Goal: Information Seeking & Learning: Learn about a topic

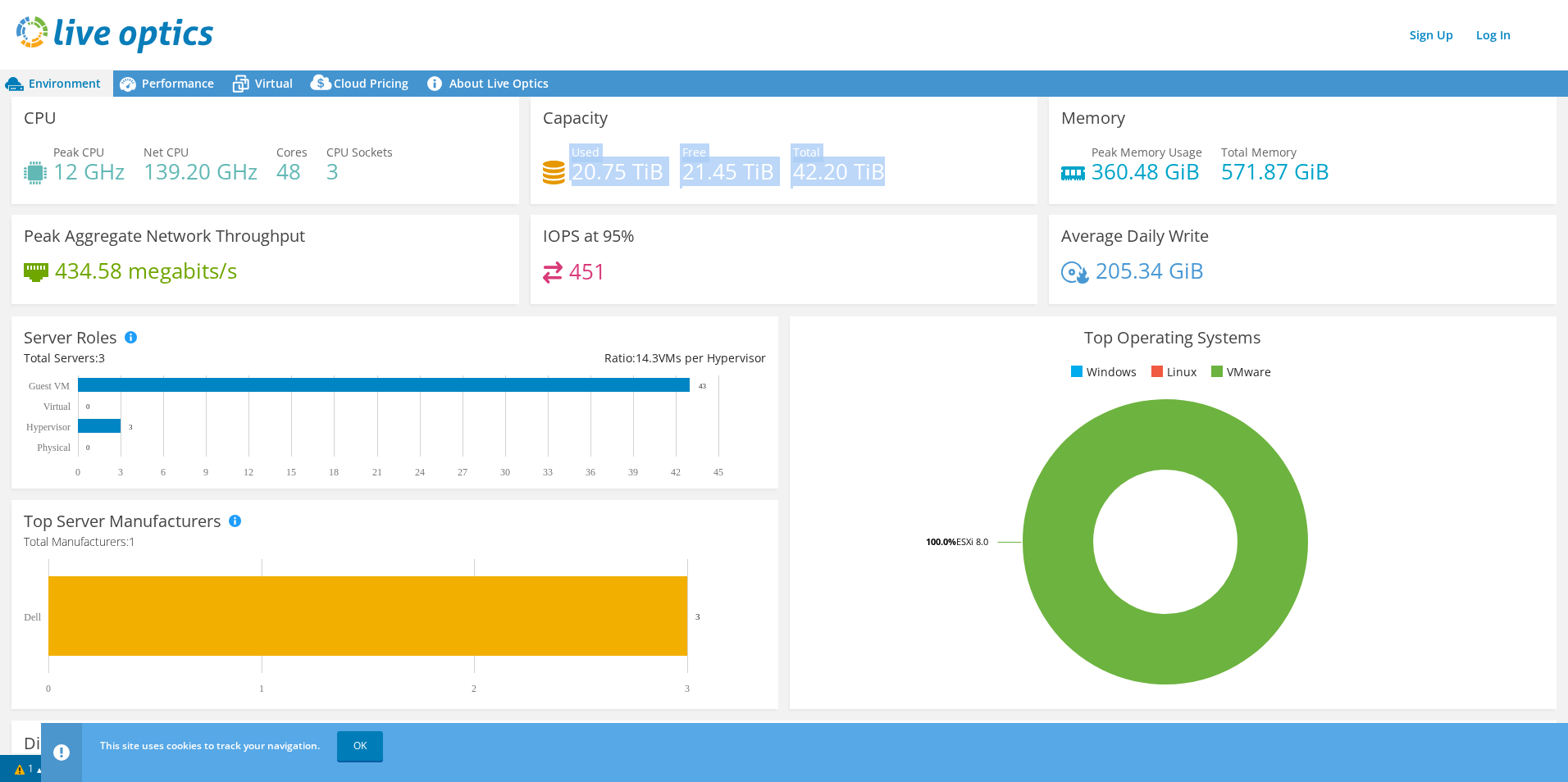
drag, startPoint x: 893, startPoint y: 167, endPoint x: 531, endPoint y: 176, distance: 362.1
click at [531, 176] on div "Capacity Used 20.75 TiB Free 21.45 TiB Total 42.20 TiB" at bounding box center [785, 151] width 508 height 108
click at [970, 157] on div "Used 20.75 TiB Free 21.45 TiB Total 42.20 TiB" at bounding box center [785, 170] width 483 height 53
click at [256, 81] on span "Virtual" at bounding box center [273, 83] width 38 height 16
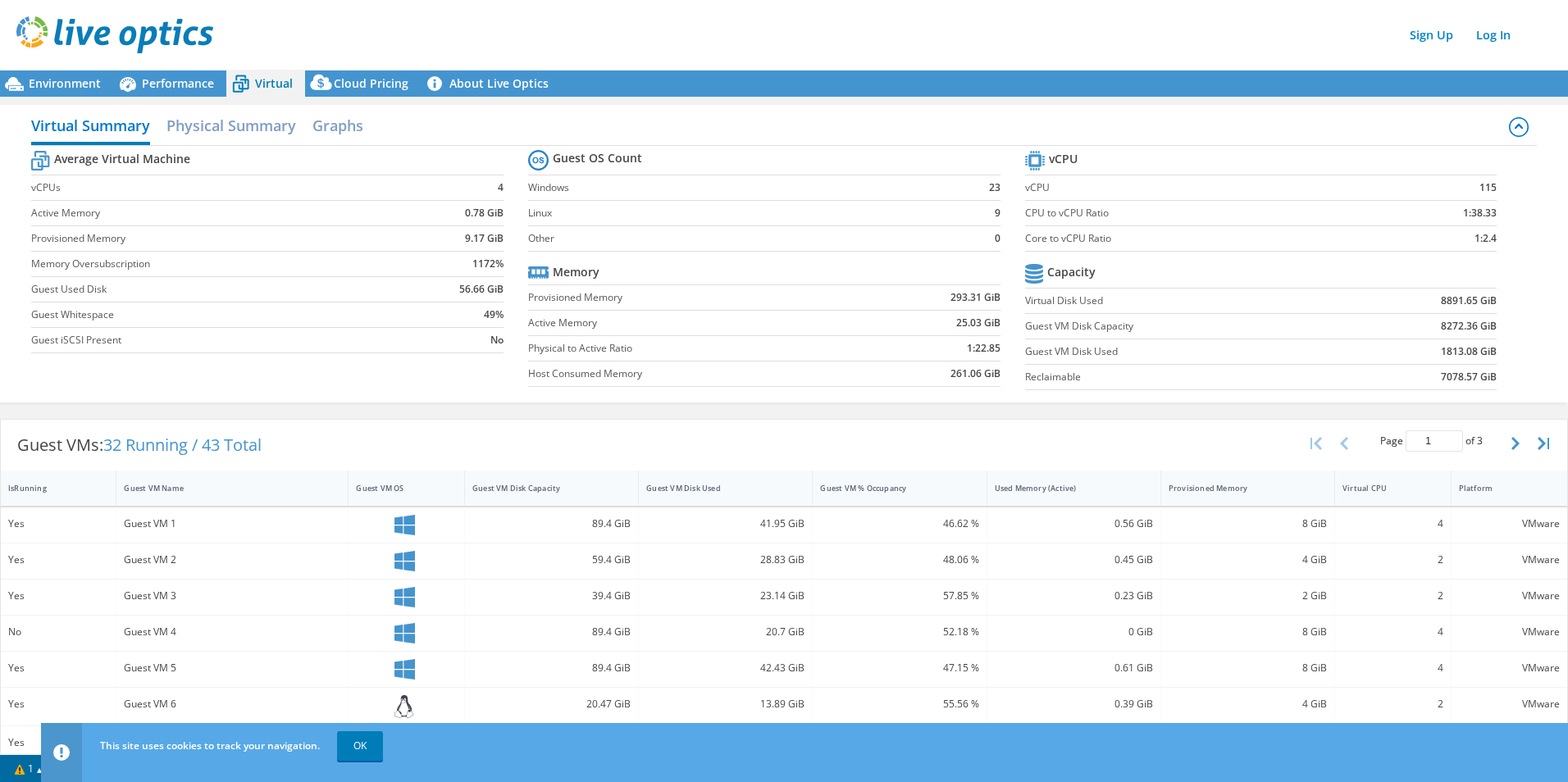
click at [42, 82] on span "Environment" at bounding box center [65, 83] width 72 height 16
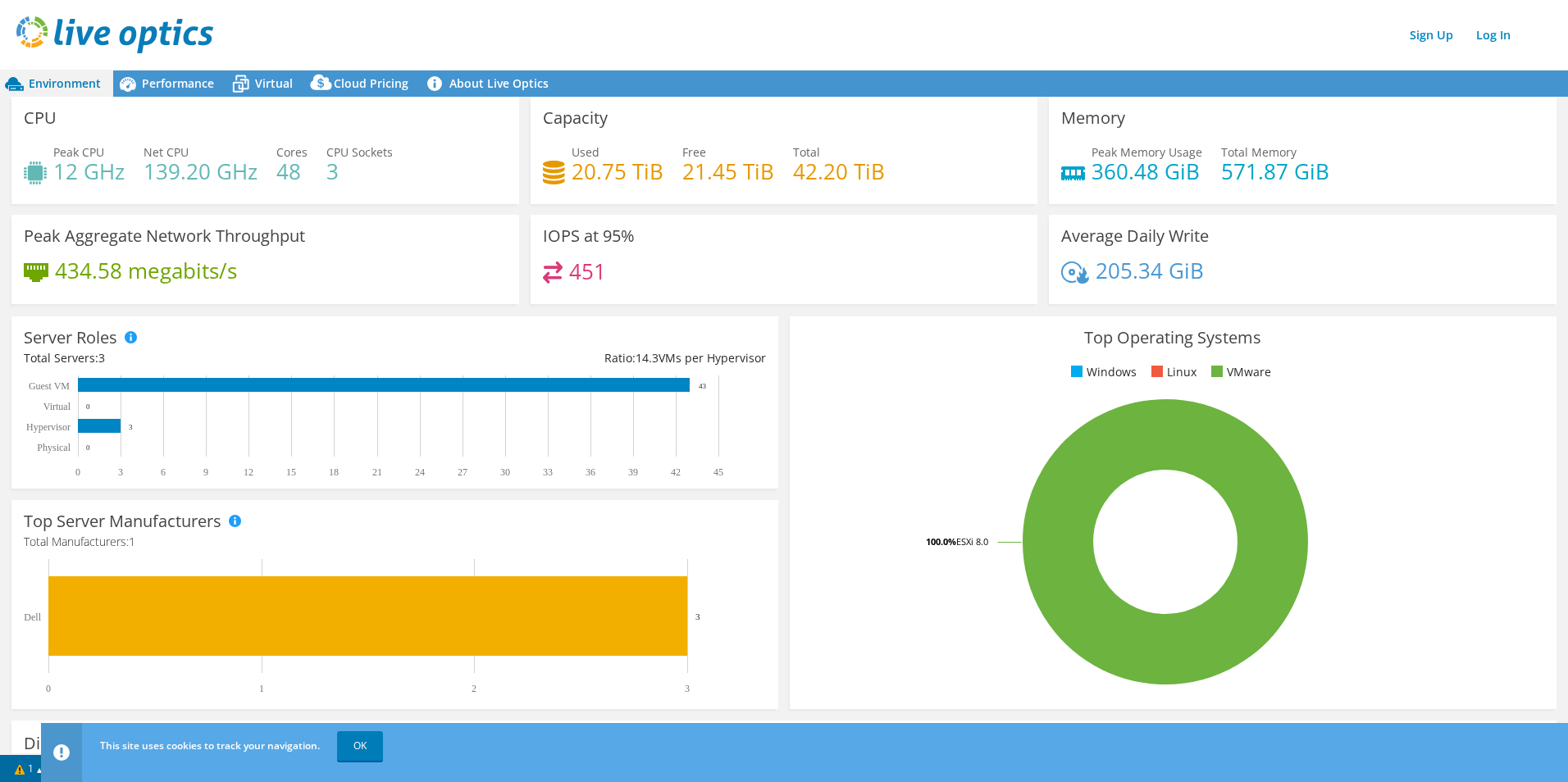
click at [266, 89] on span "Virtual" at bounding box center [273, 83] width 38 height 16
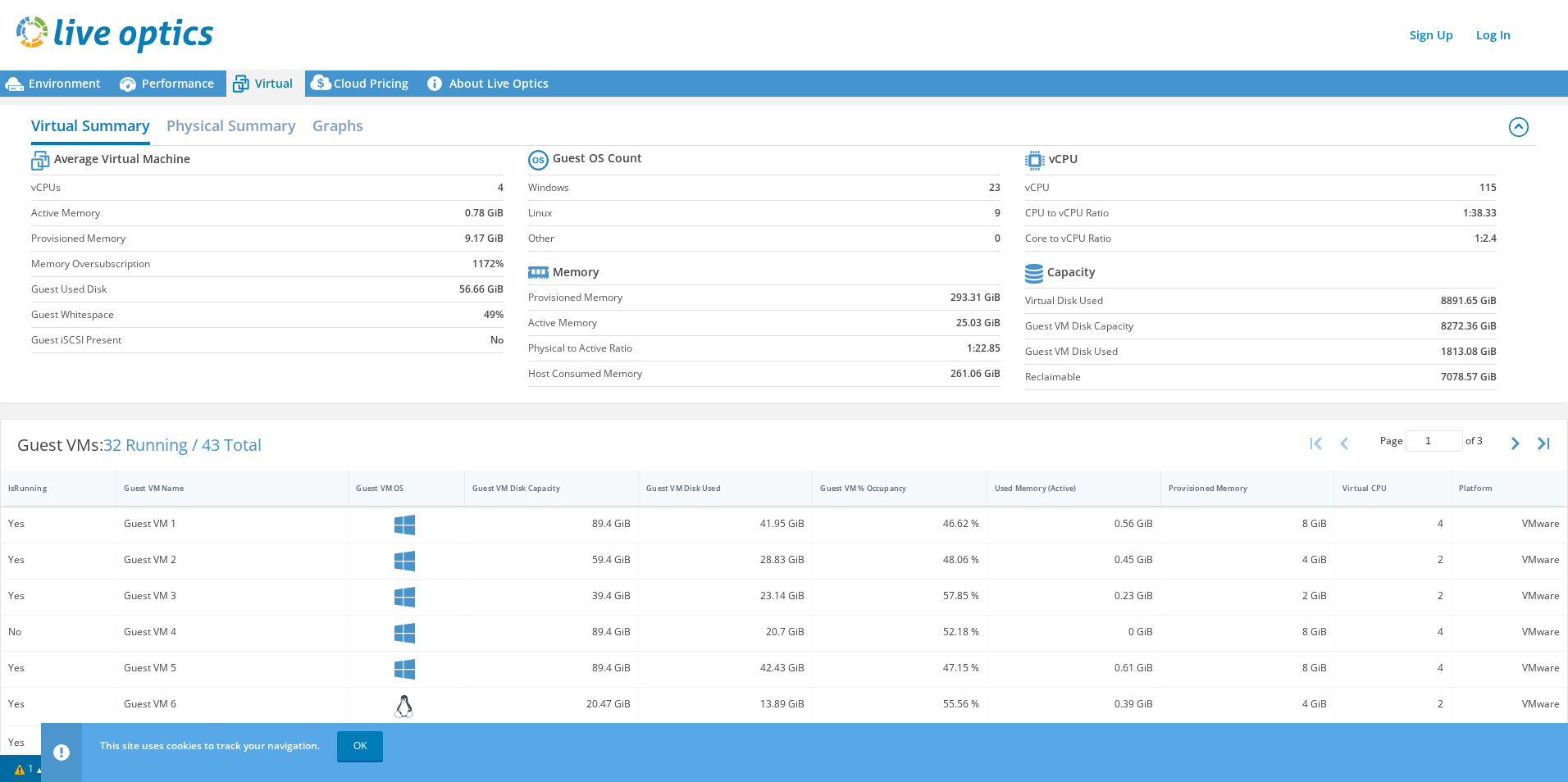
click at [57, 82] on span "Environment" at bounding box center [65, 83] width 72 height 16
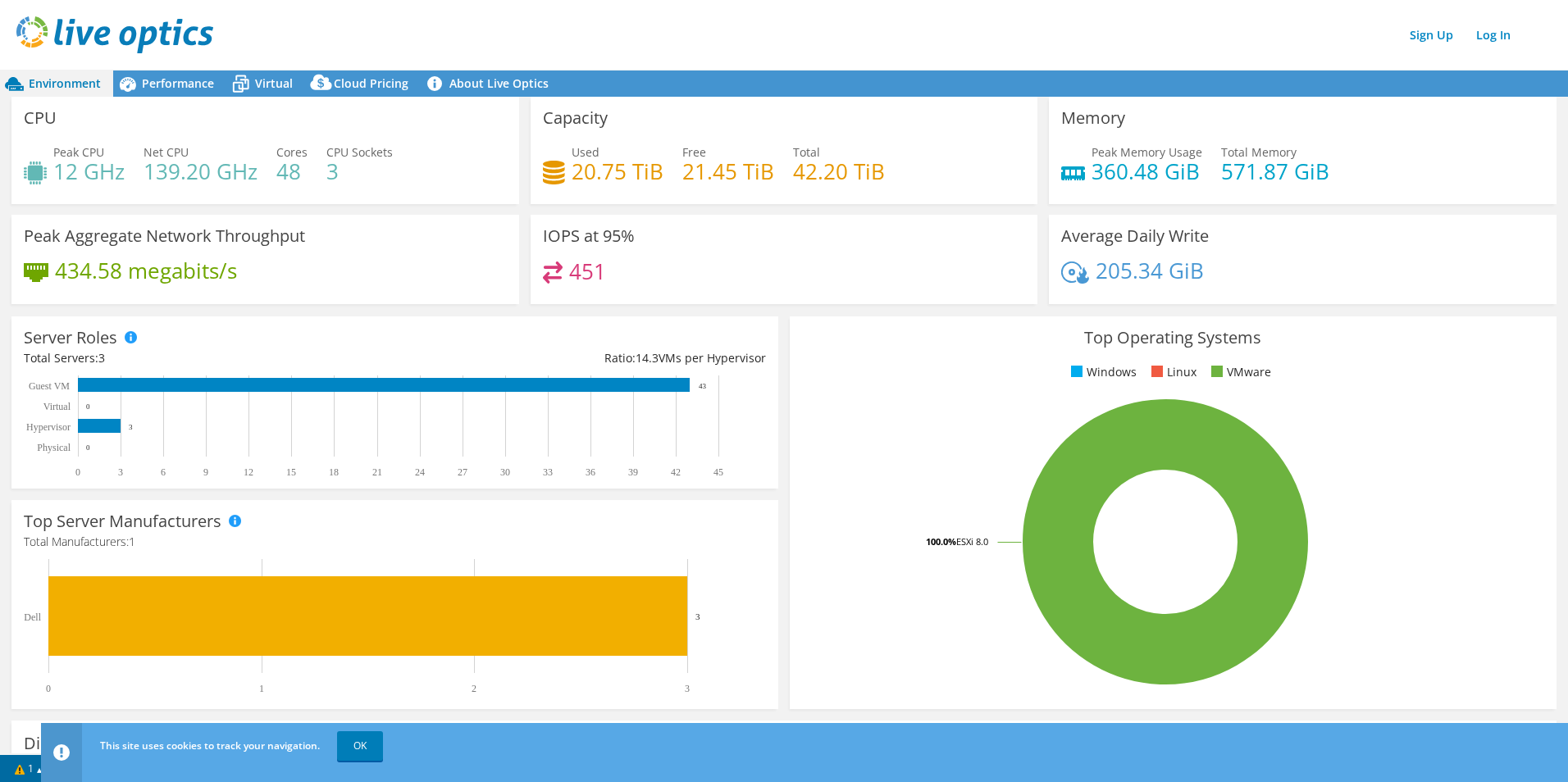
click at [259, 87] on span "Virtual" at bounding box center [273, 83] width 38 height 16
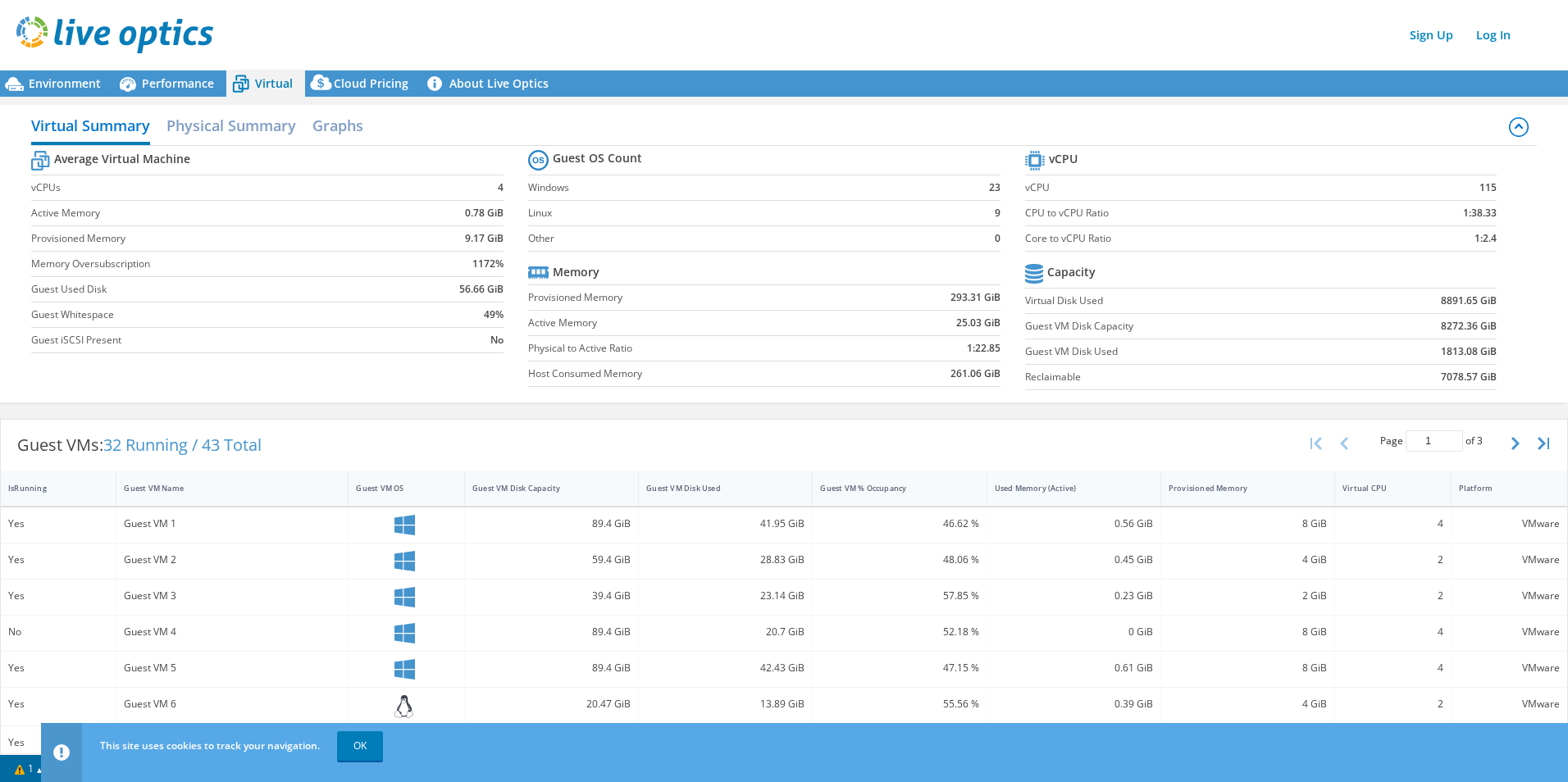
scroll to position [213, 0]
click at [183, 82] on span "Performance" at bounding box center [178, 83] width 72 height 16
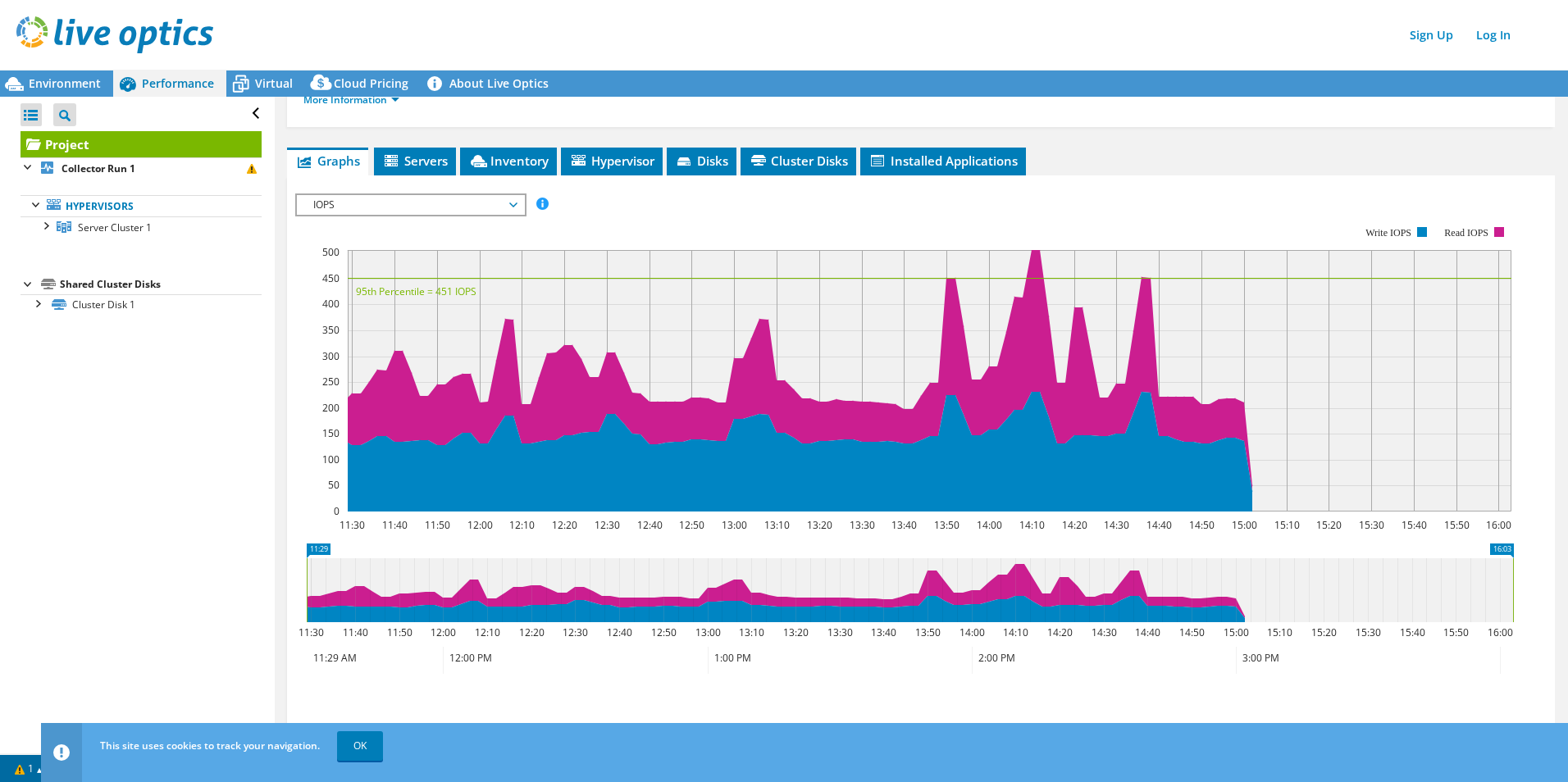
click at [64, 89] on span "Environment" at bounding box center [65, 83] width 72 height 16
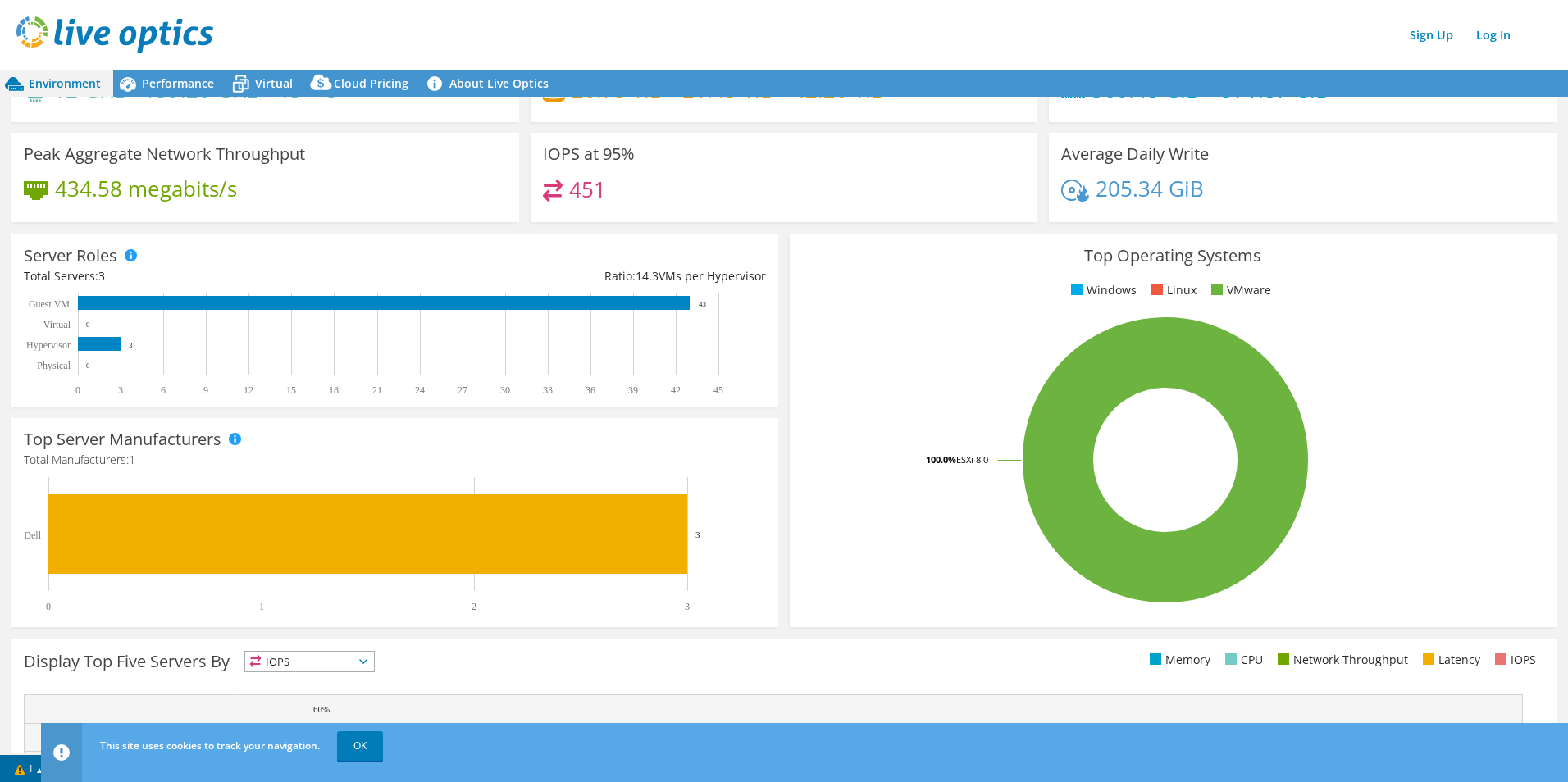
scroll to position [0, 0]
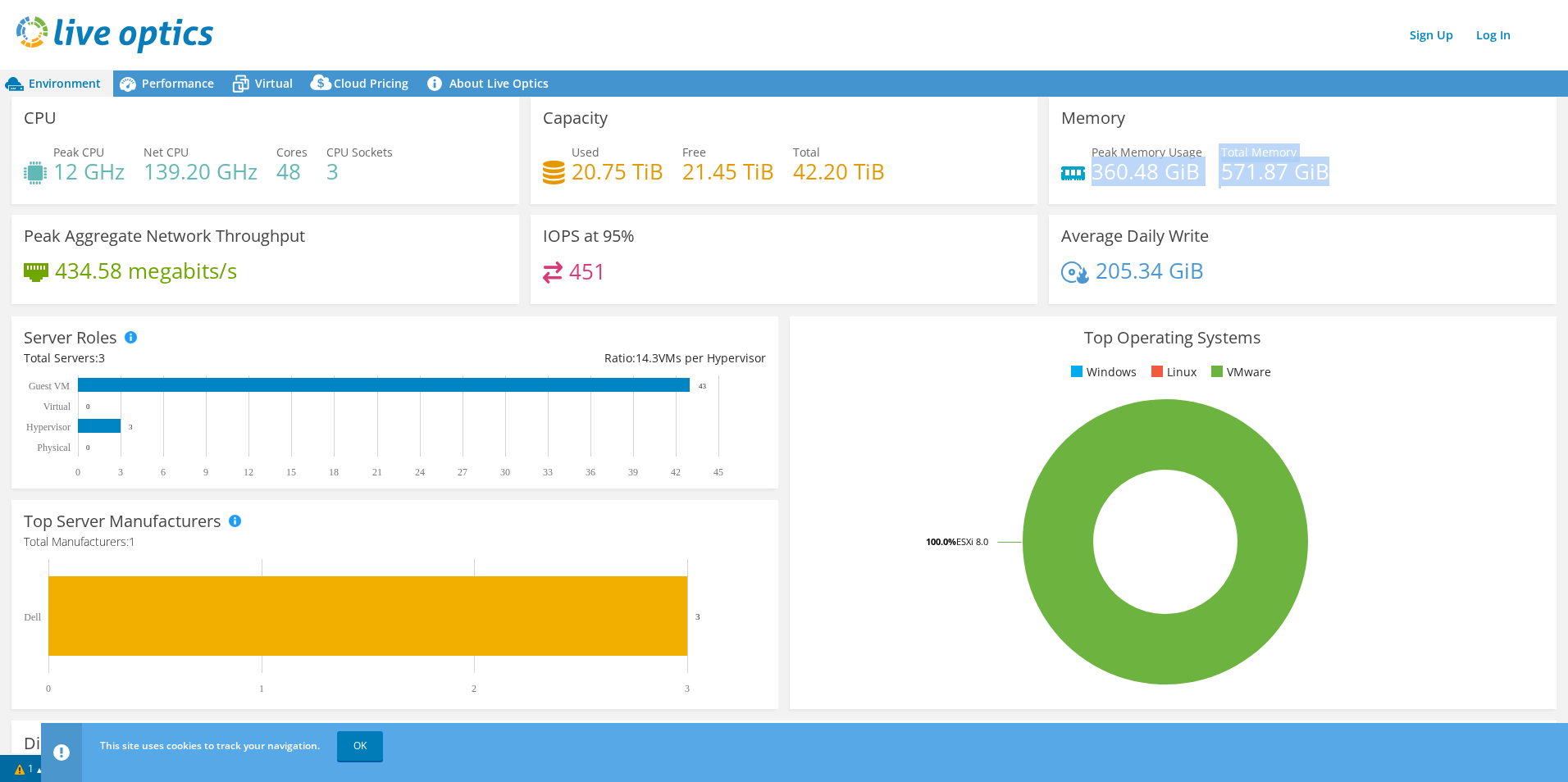
drag, startPoint x: 1085, startPoint y: 166, endPoint x: 1335, endPoint y: 172, distance: 250.1
click at [1335, 172] on div "Peak Memory Usage 360.48 GiB Total Memory 571.87 GiB" at bounding box center [1303, 170] width 483 height 53
click at [502, 80] on link "About Live Optics" at bounding box center [490, 83] width 140 height 26
click at [284, 80] on span "Virtual" at bounding box center [273, 83] width 38 height 16
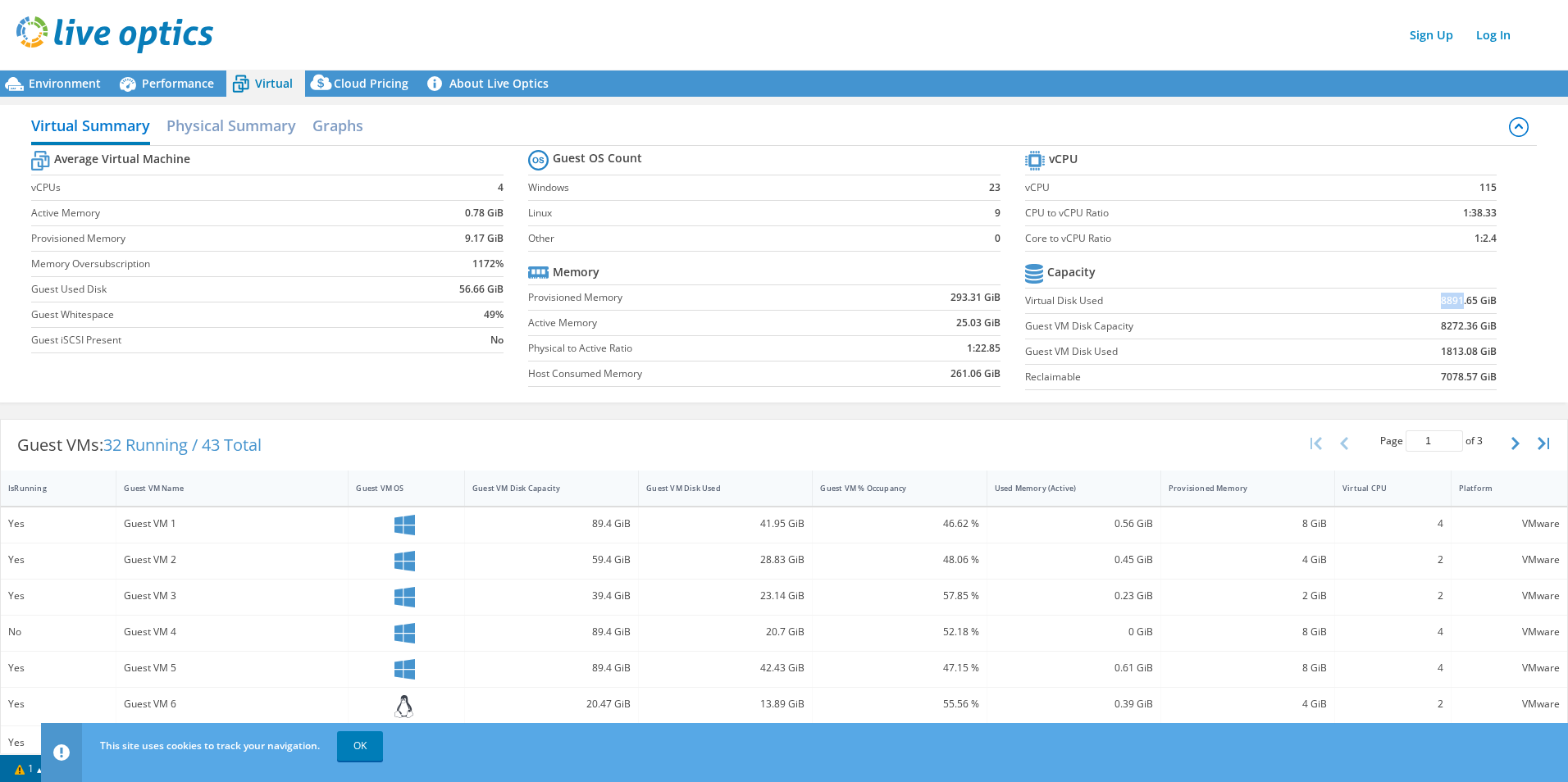
drag, startPoint x: 1429, startPoint y: 304, endPoint x: 1454, endPoint y: 304, distance: 25.0
click at [1454, 304] on td "8891.65 GiB" at bounding box center [1420, 301] width 152 height 25
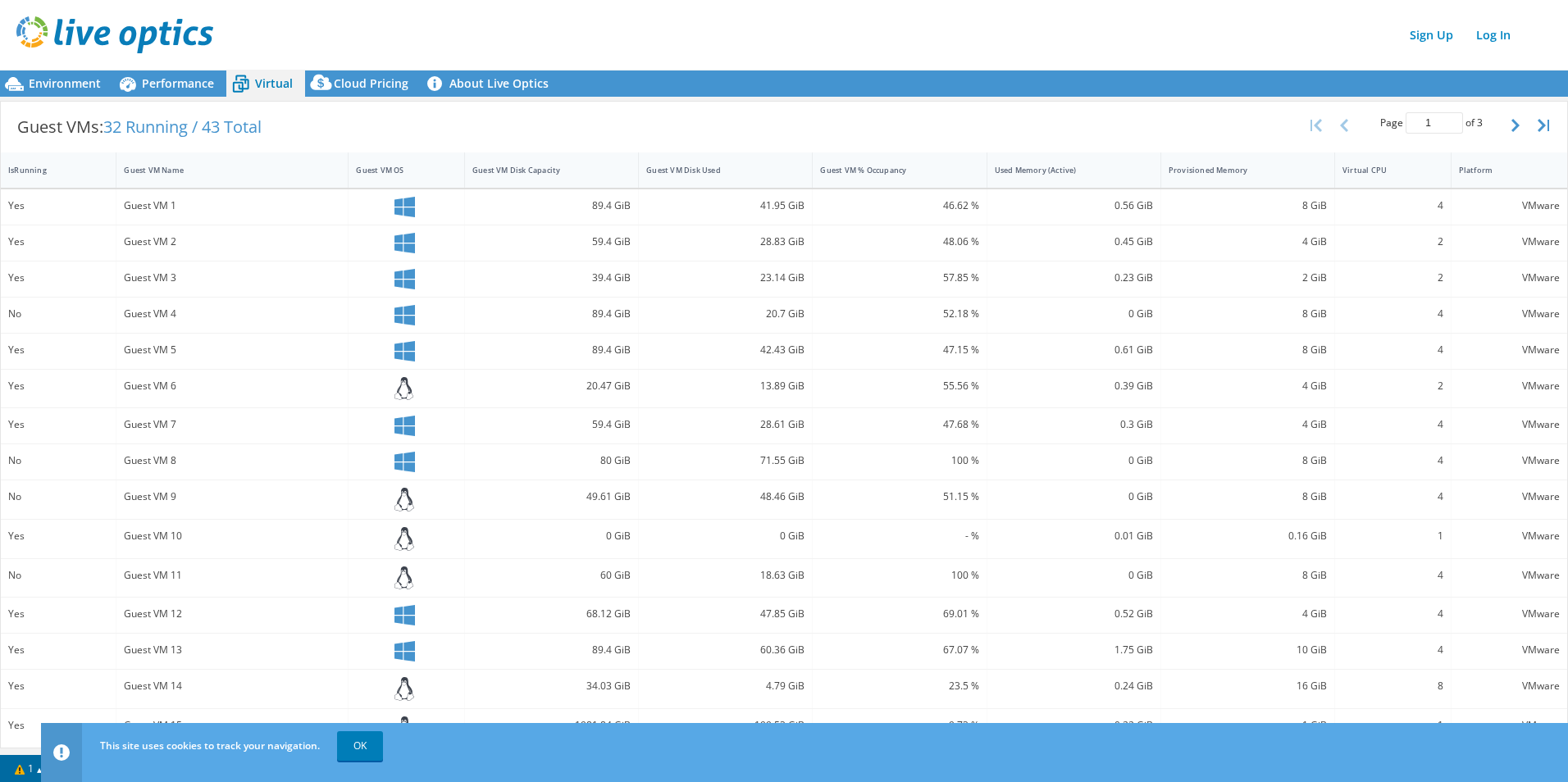
scroll to position [321, 0]
click at [371, 742] on link "OK" at bounding box center [360, 746] width 46 height 29
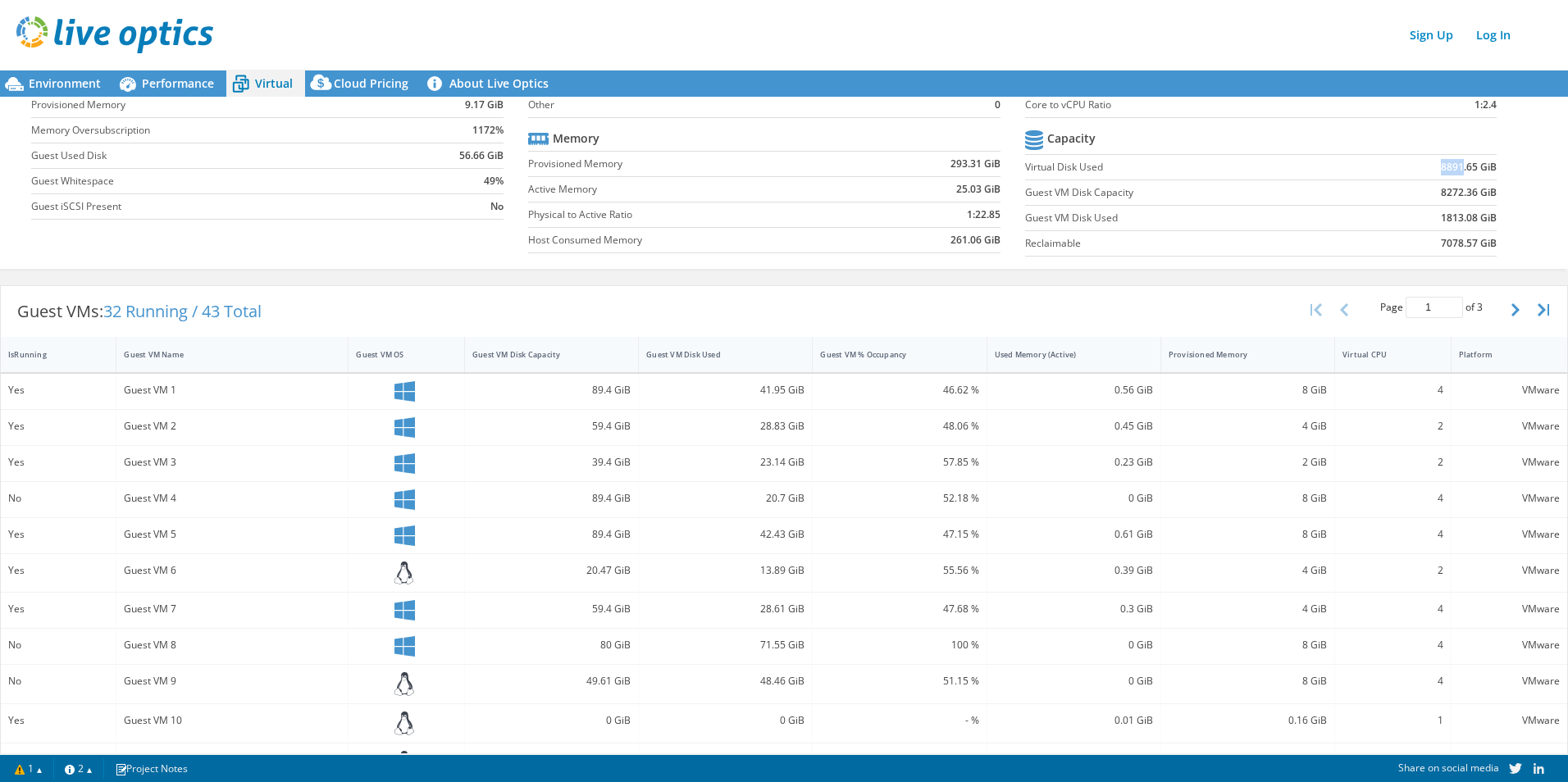
scroll to position [0, 0]
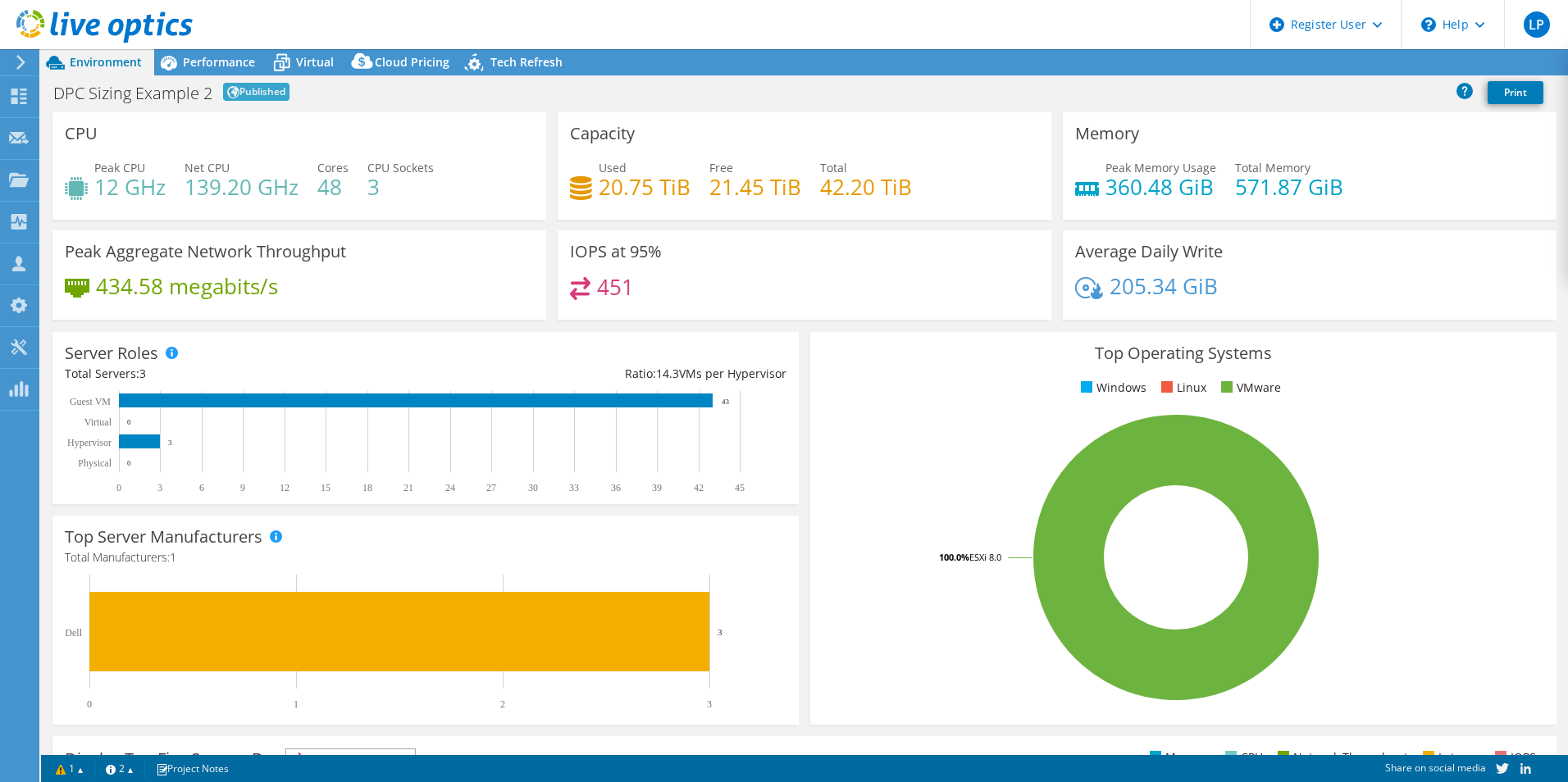
select select "EUFrankfurt"
select select "EUR"
click at [173, 56] on icon at bounding box center [168, 63] width 29 height 29
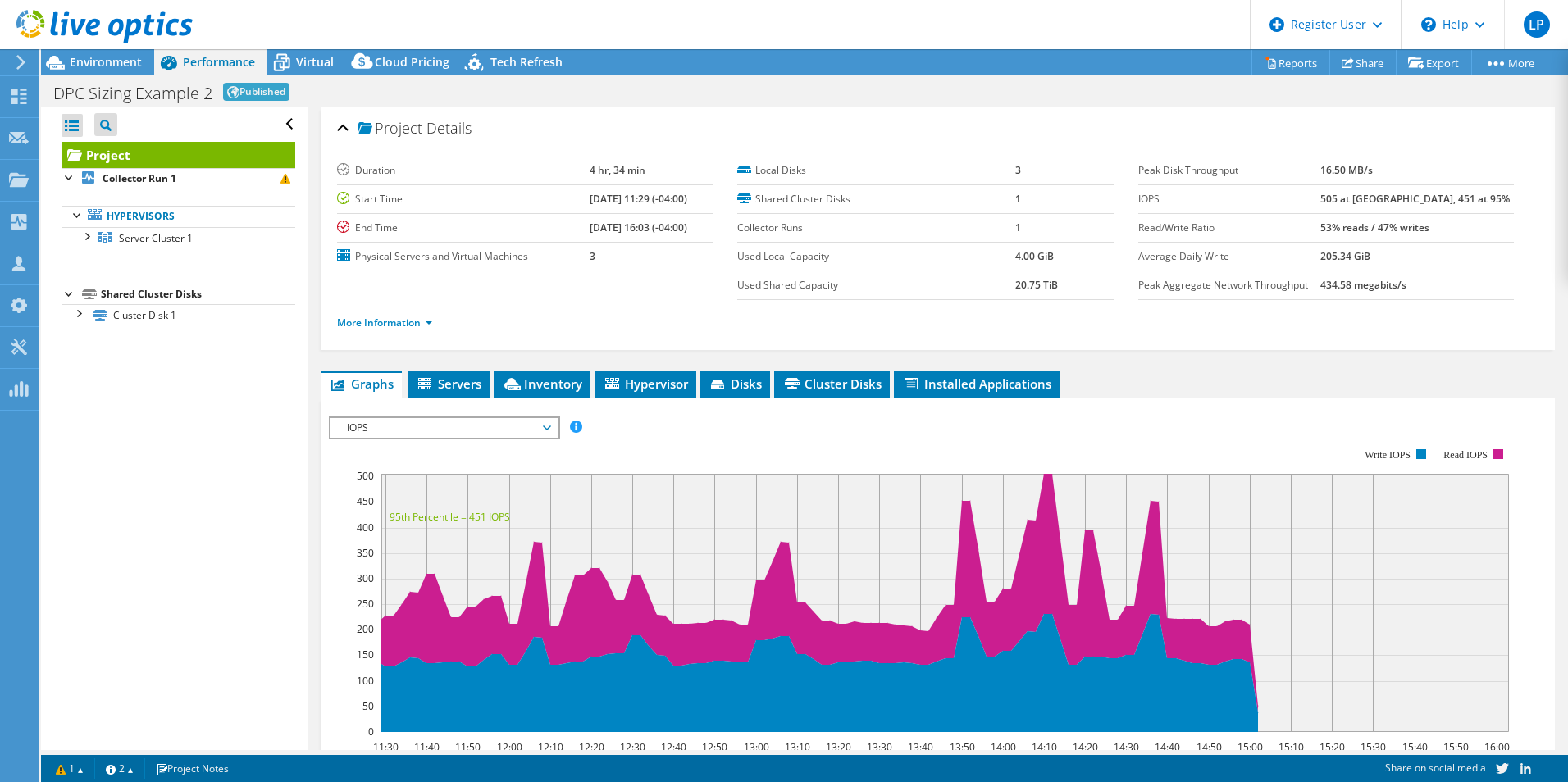
click at [299, 61] on span "Virtual" at bounding box center [315, 61] width 38 height 16
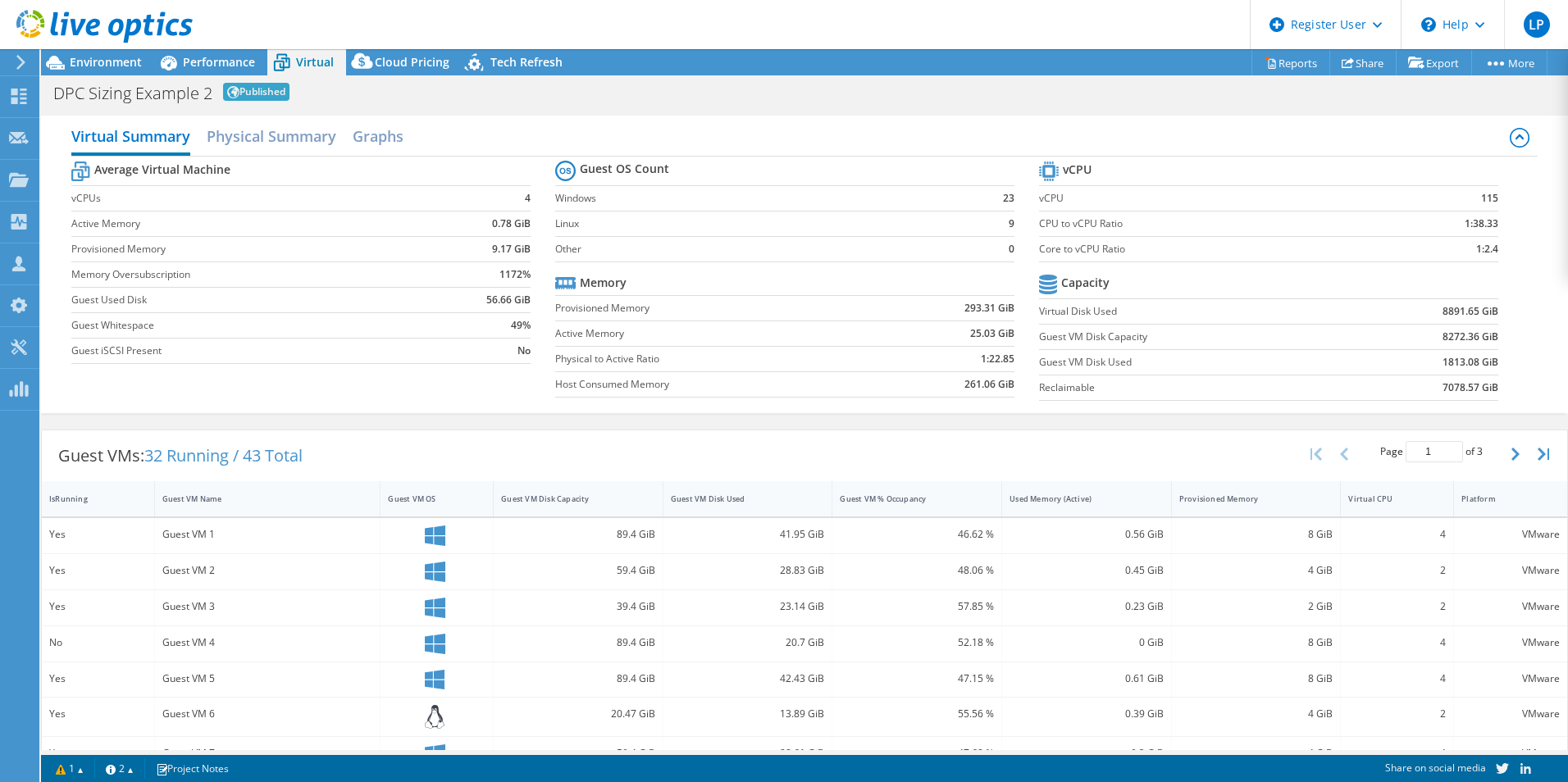
click at [96, 59] on span "Environment" at bounding box center [106, 61] width 72 height 16
